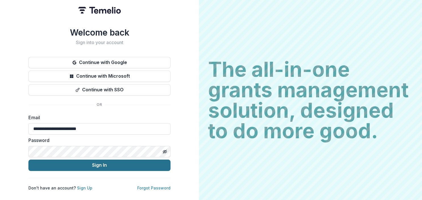
click at [109, 164] on button "Sign In" at bounding box center [99, 164] width 142 height 11
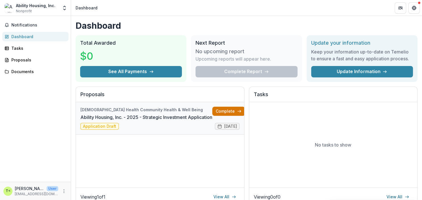
click at [234, 113] on link "Complete" at bounding box center [228, 111] width 33 height 9
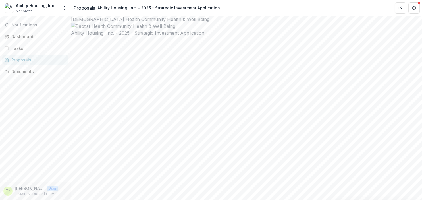
type input "**********"
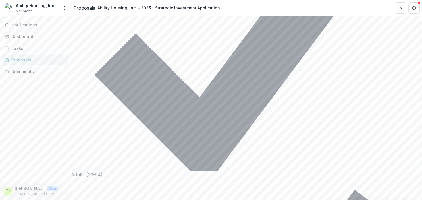
scroll to position [4126, 0]
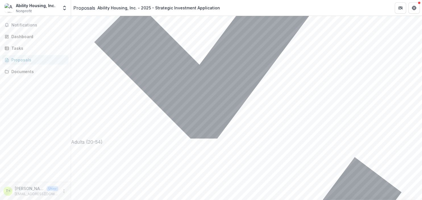
click at [64, 190] on icon "More" at bounding box center [64, 191] width 5 height 5
click at [83, 188] on button "Logout" at bounding box center [101, 188] width 61 height 9
